Goal: Task Accomplishment & Management: Use online tool/utility

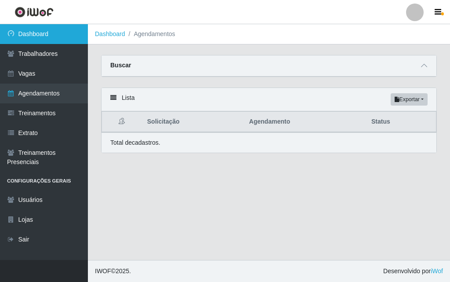
click at [60, 39] on link "Dashboard" at bounding box center [44, 34] width 88 height 20
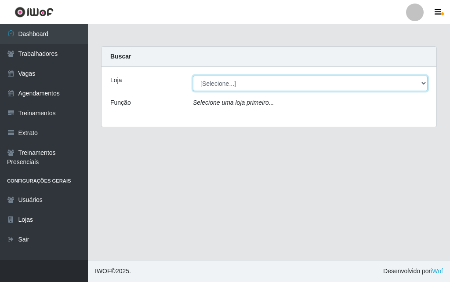
click at [209, 78] on select "[Selecione...] A fazendinha" at bounding box center [310, 83] width 235 height 15
select select "70"
click at [193, 76] on select "[Selecione...] A fazendinha" at bounding box center [310, 83] width 235 height 15
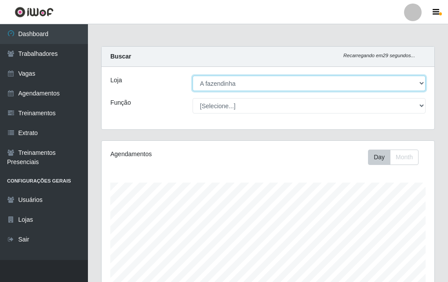
scroll to position [182, 332]
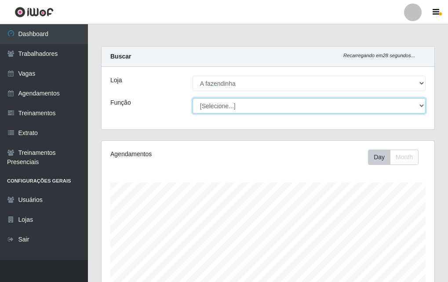
click at [232, 101] on select "[Selecione...] ASG ASG + ASG ++ Balconista Embalador Embalador + Embalador ++ O…" at bounding box center [308, 105] width 233 height 15
select select "79"
click at [192, 98] on select "[Selecione...] ASG ASG + ASG ++ Balconista Embalador Embalador + Embalador ++ O…" at bounding box center [308, 105] width 233 height 15
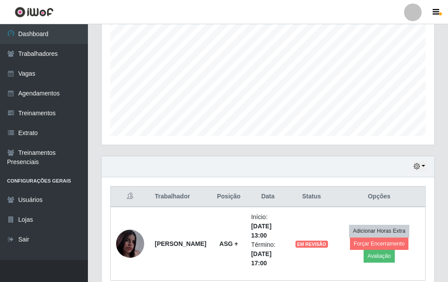
scroll to position [219, 0]
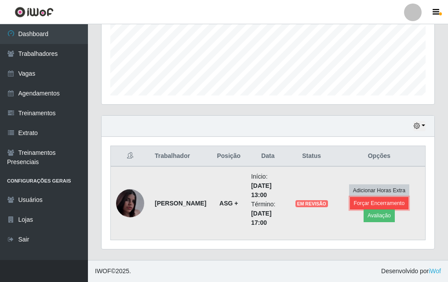
click at [387, 203] on button "Forçar Encerramento" at bounding box center [379, 203] width 59 height 12
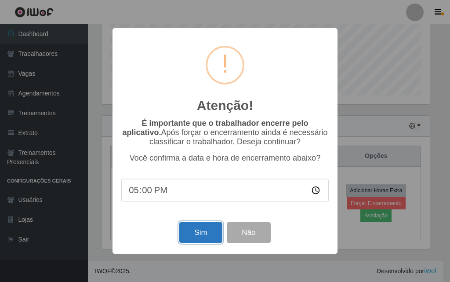
click at [211, 229] on button "Sim" at bounding box center [200, 232] width 43 height 21
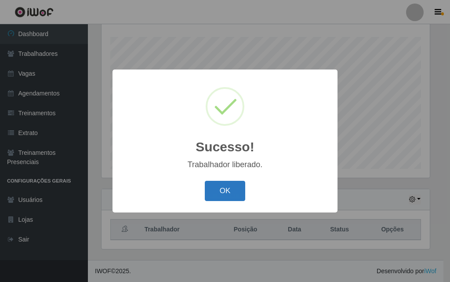
click at [225, 189] on button "OK" at bounding box center [225, 190] width 41 height 21
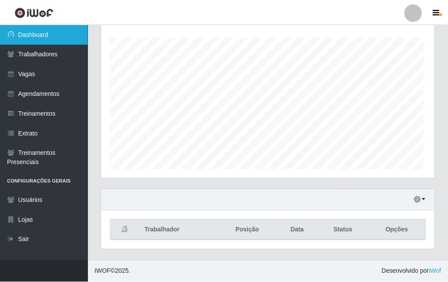
scroll to position [182, 332]
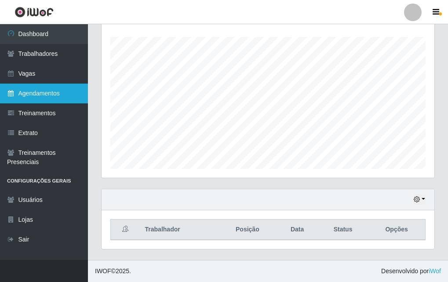
click at [55, 94] on link "Agendamentos" at bounding box center [44, 93] width 88 height 20
